Goal: Check status

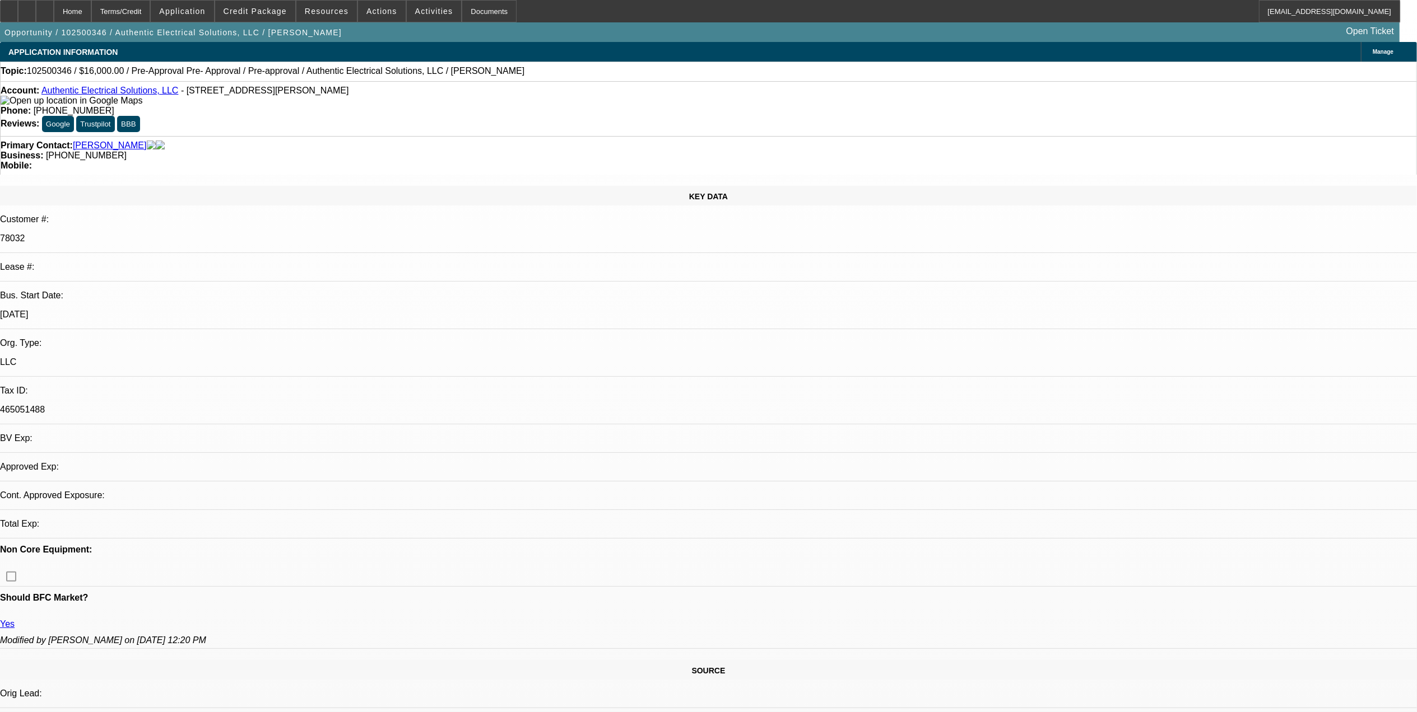
select select "0"
select select "0.1"
select select "0"
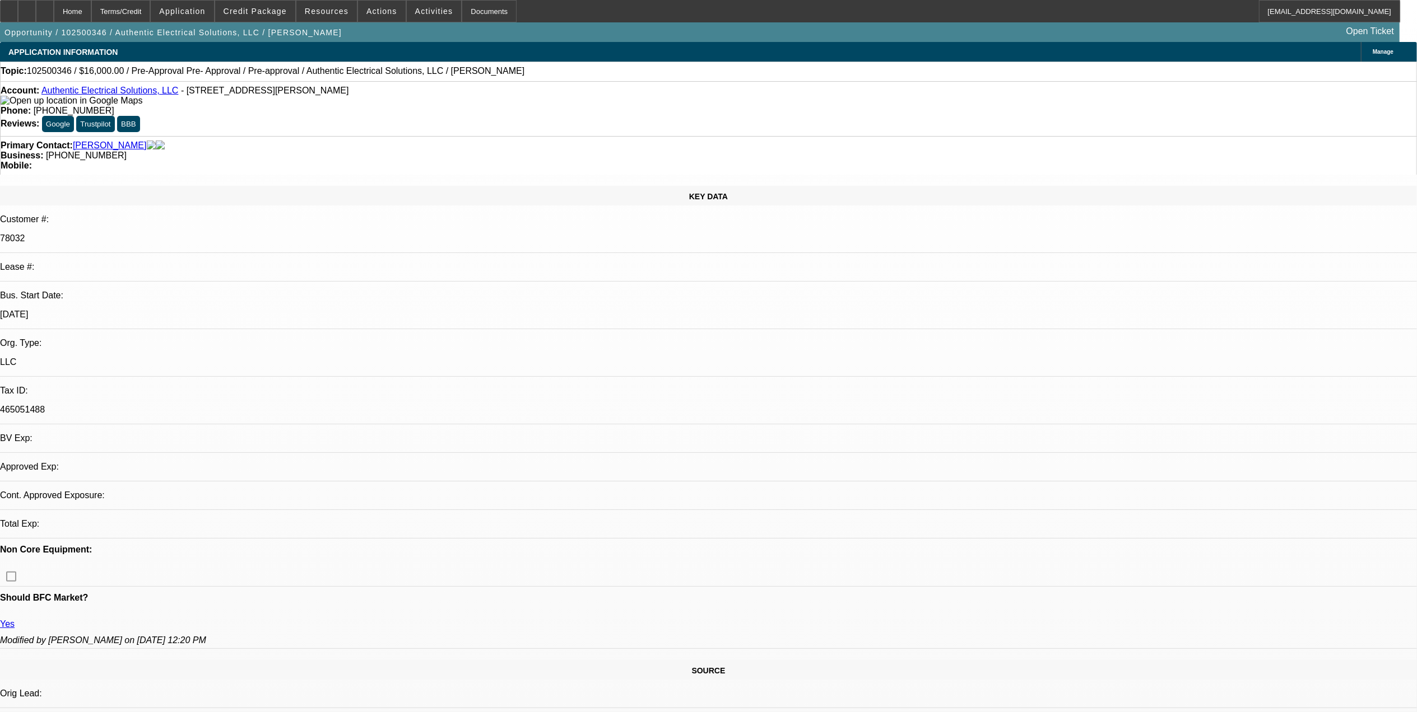
select select "0.1"
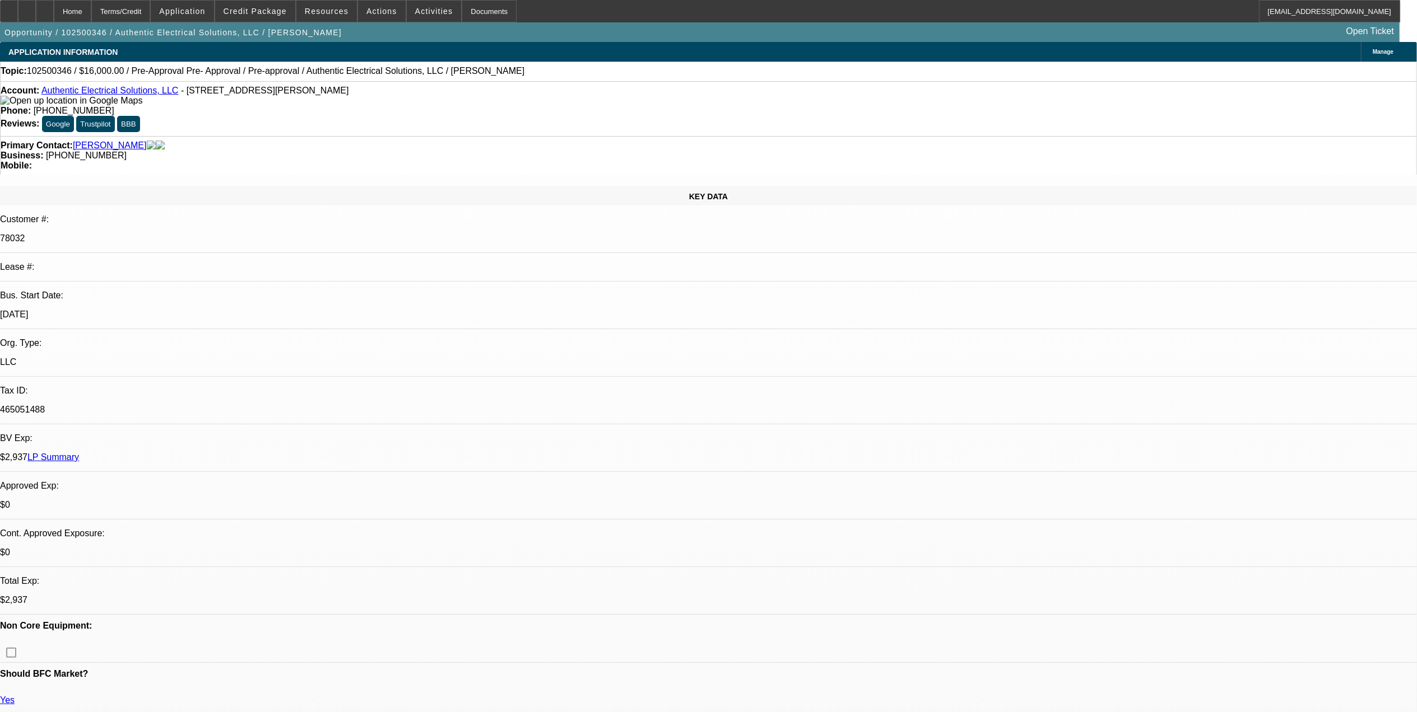
select select "1"
select select "3"
select select "4"
select select "1"
select select "3"
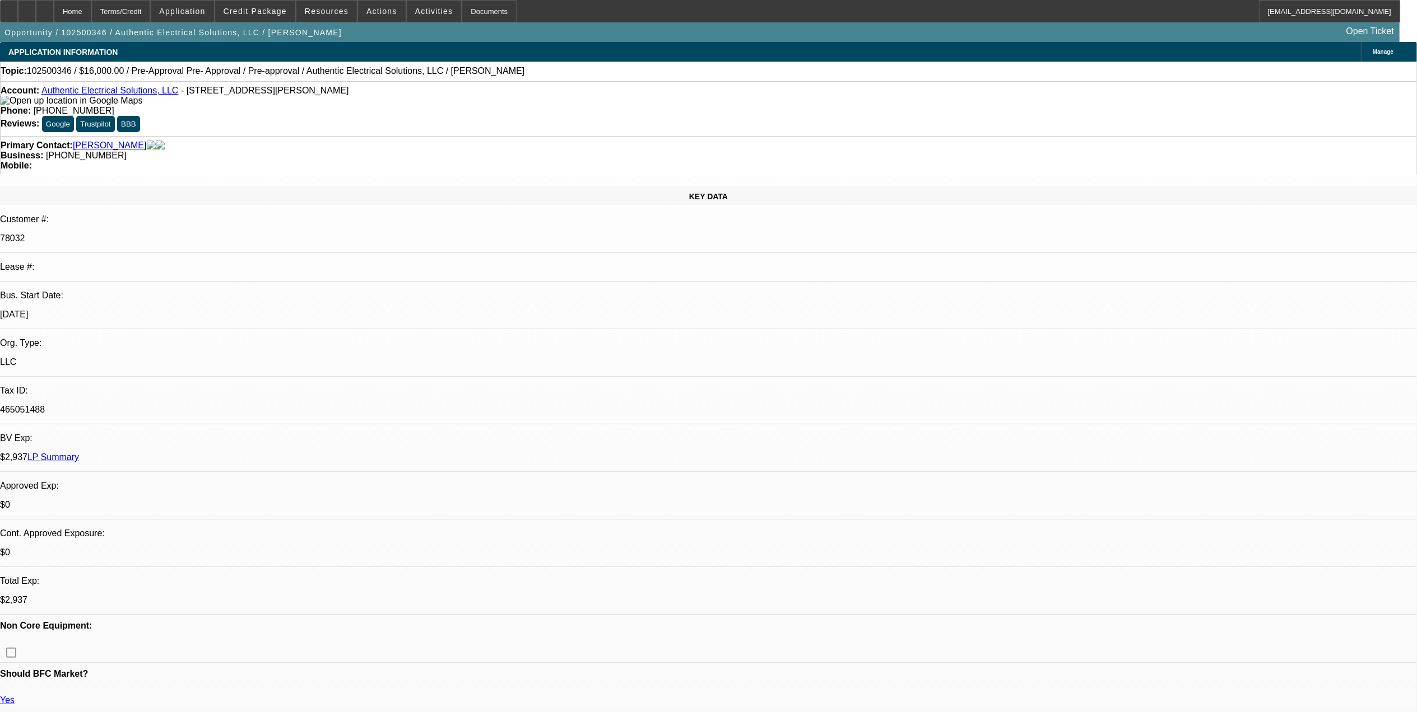
select select "4"
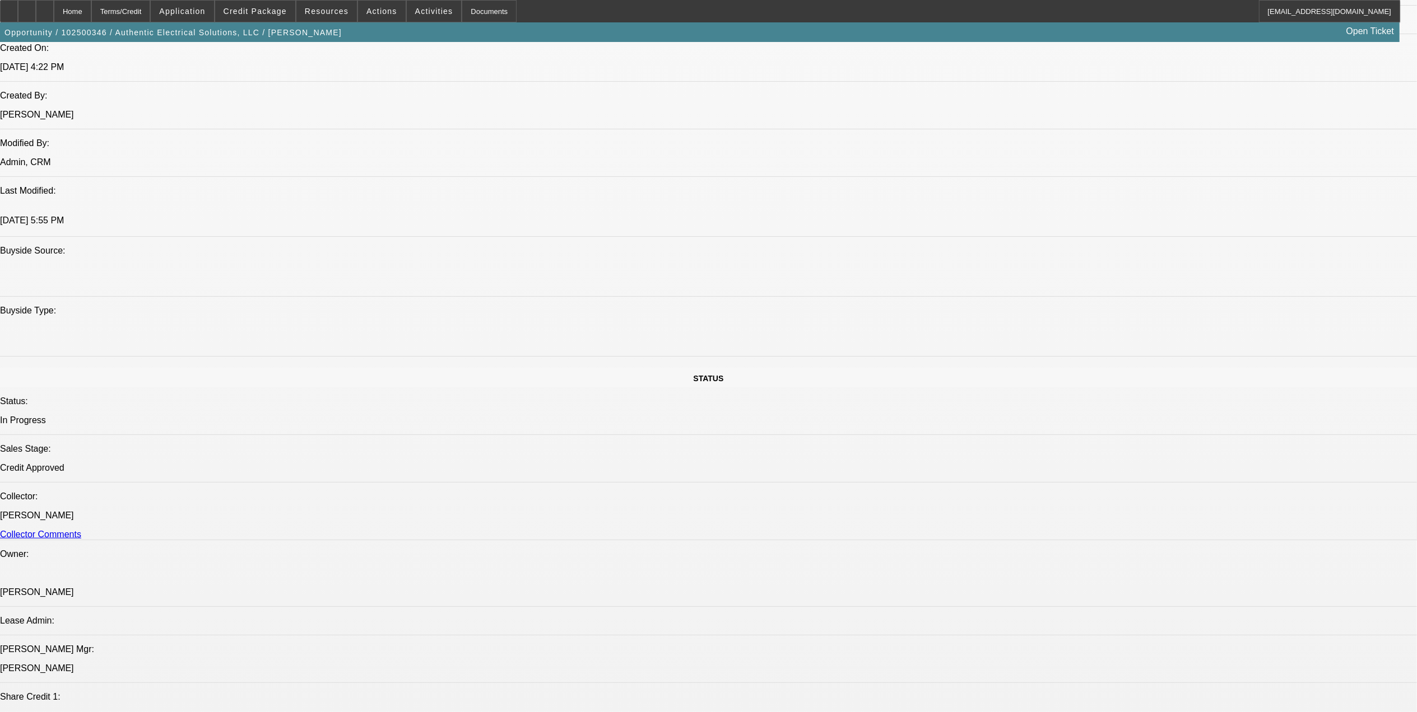
scroll to position [971, 0]
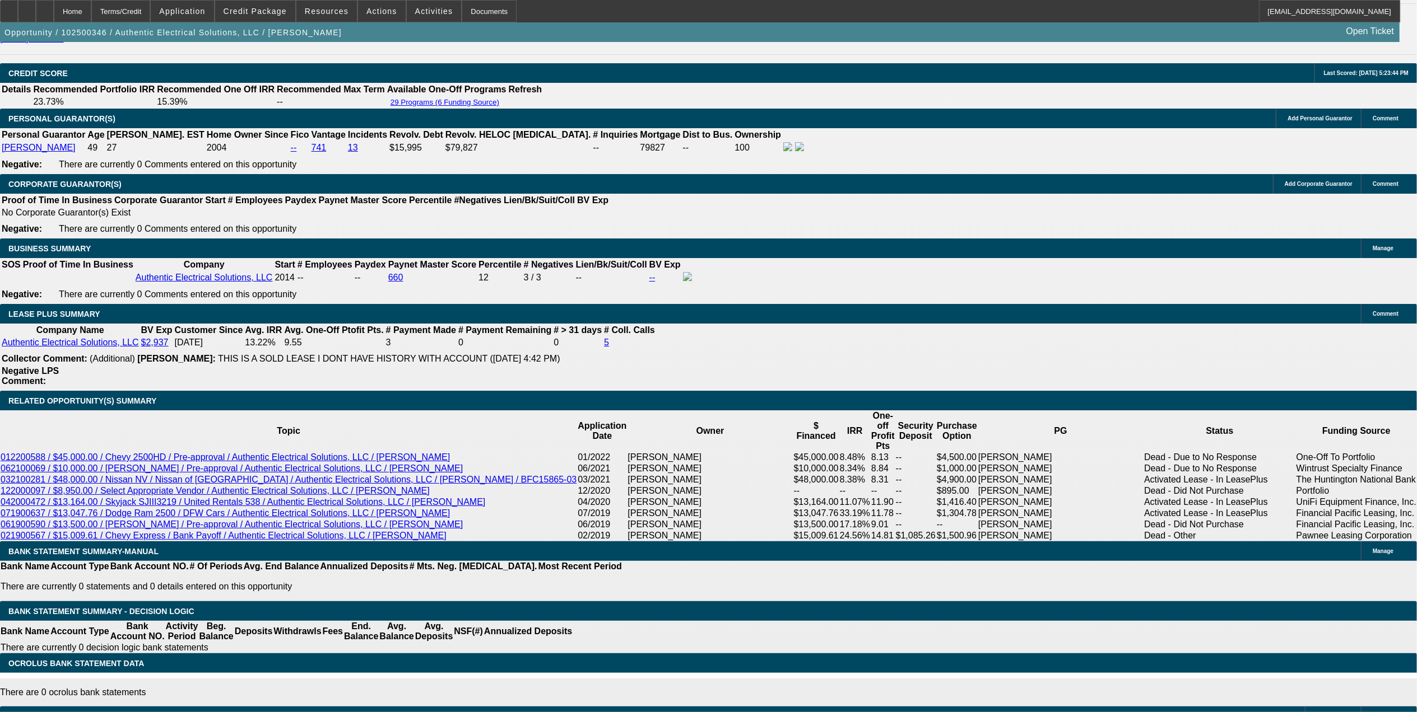
scroll to position [74, 0]
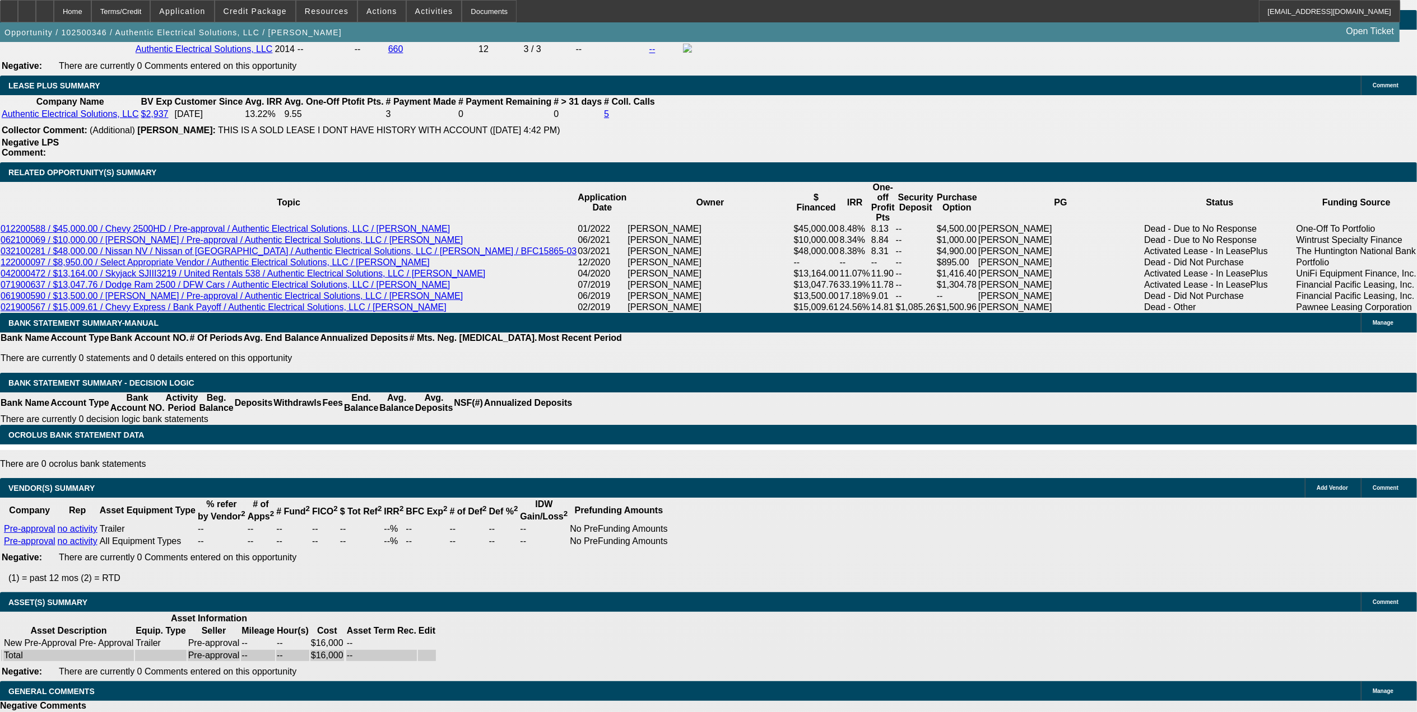
scroll to position [299, 0]
